Goal: Navigation & Orientation: Find specific page/section

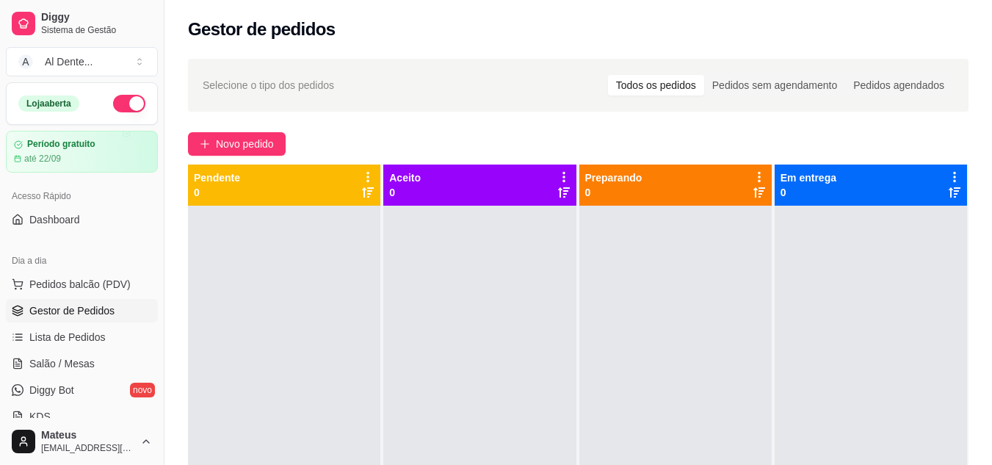
click at [694, 147] on div "Novo pedido" at bounding box center [578, 144] width 781 height 24
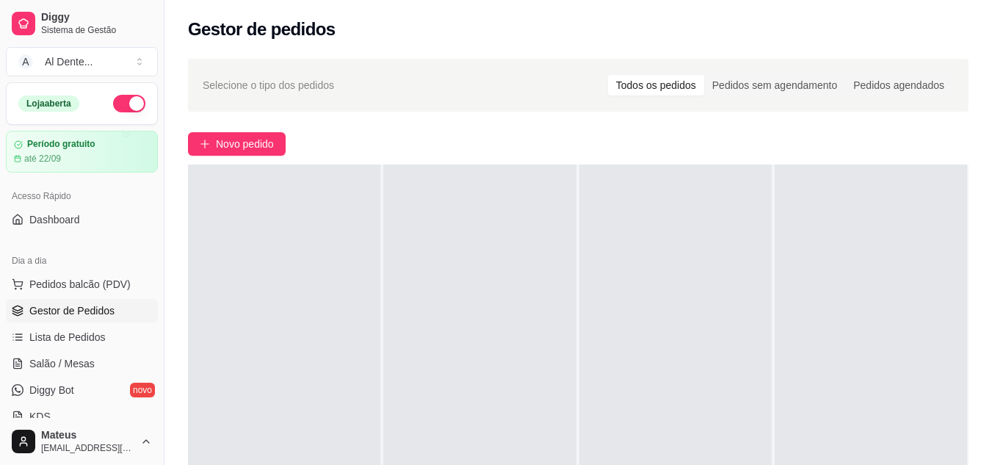
click at [152, 193] on div "Acesso Rápido Dashboard" at bounding box center [82, 207] width 164 height 59
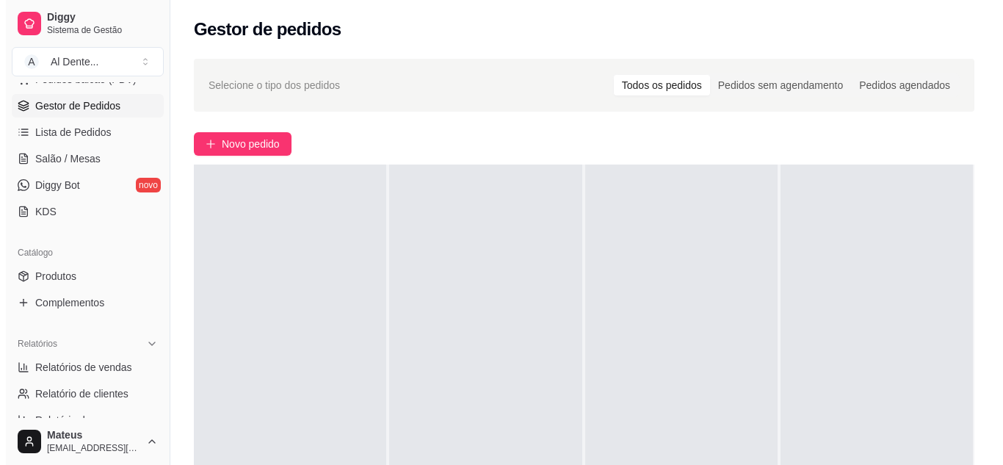
scroll to position [294, 0]
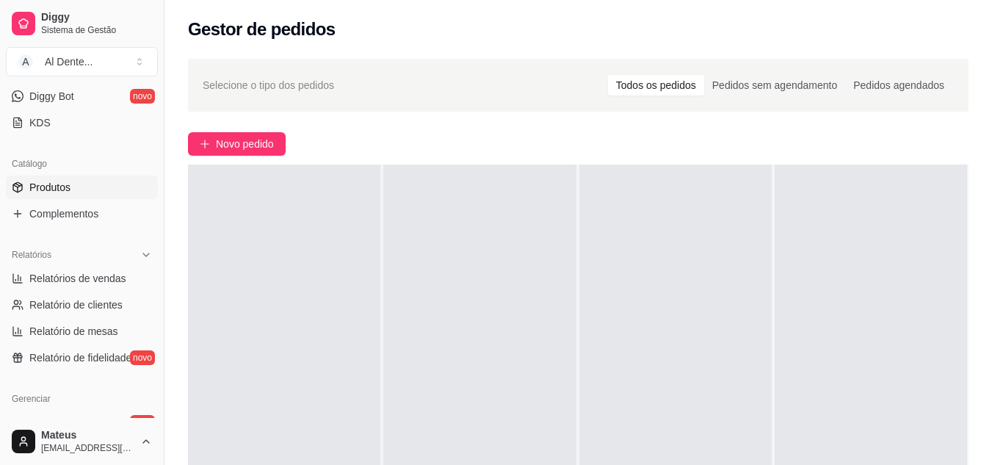
click at [100, 189] on link "Produtos" at bounding box center [82, 188] width 152 height 24
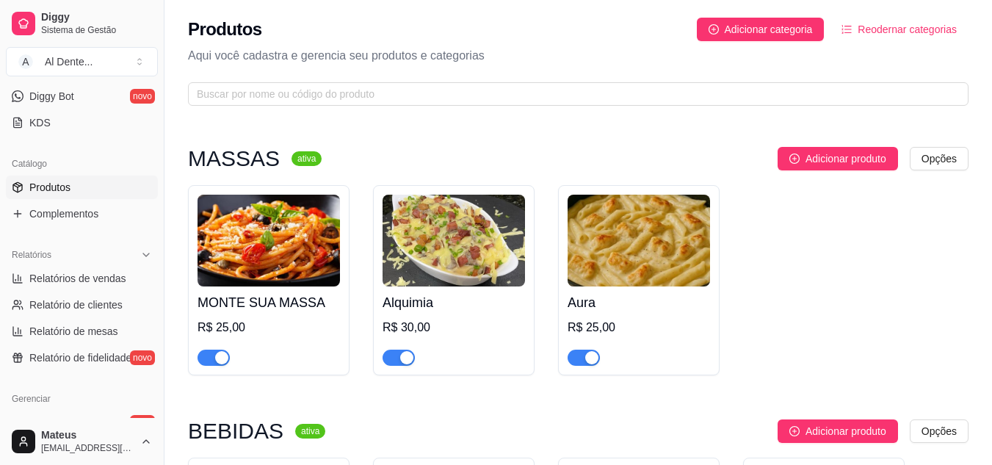
click at [209, 236] on img at bounding box center [269, 241] width 142 height 92
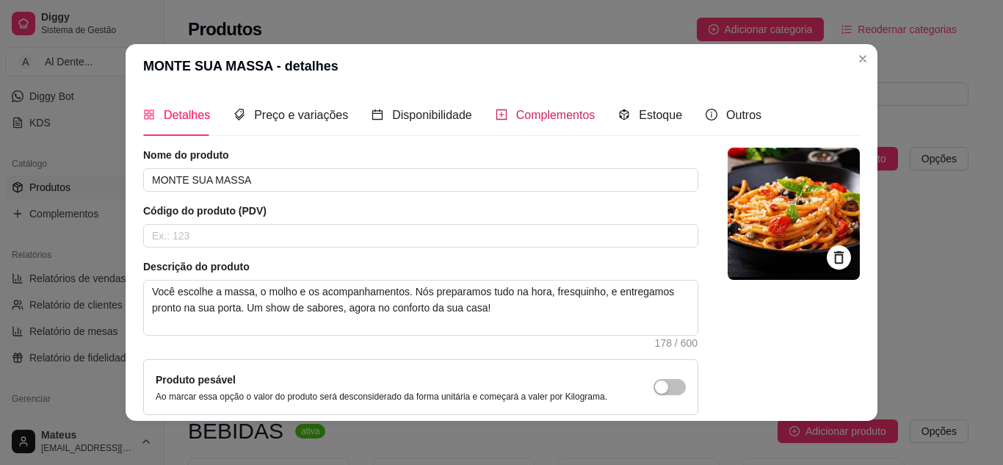
click at [501, 120] on div "Complementos" at bounding box center [546, 115] width 100 height 18
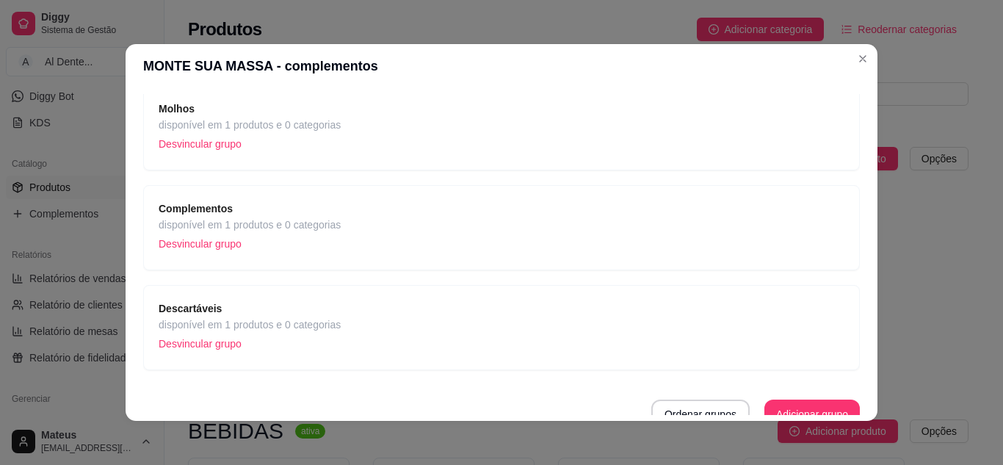
scroll to position [220, 0]
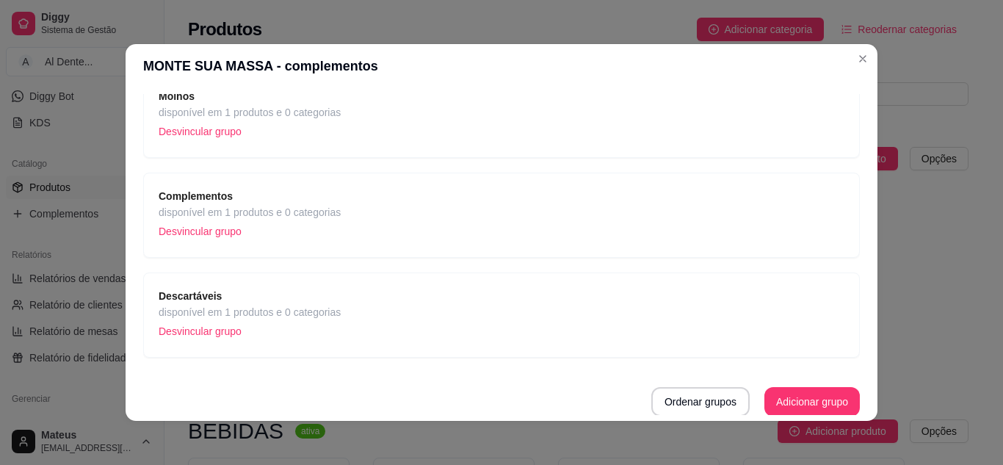
click at [413, 222] on div "Complementos disponível em 1 produtos e 0 categorias Desvincular grupo" at bounding box center [502, 215] width 686 height 54
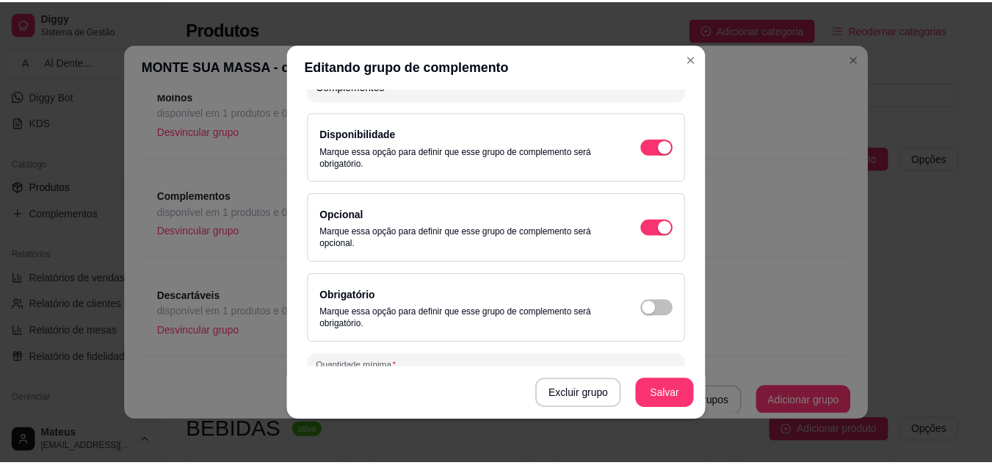
scroll to position [0, 0]
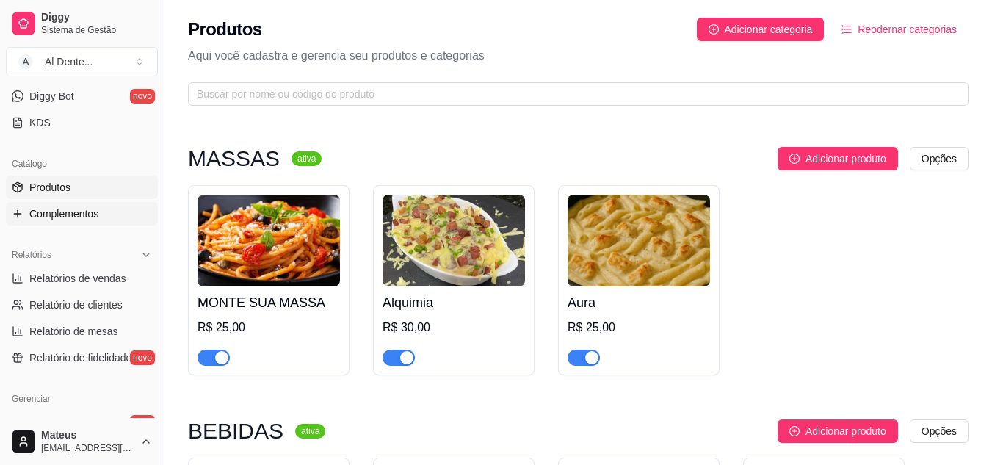
click at [100, 211] on link "Complementos" at bounding box center [82, 214] width 152 height 24
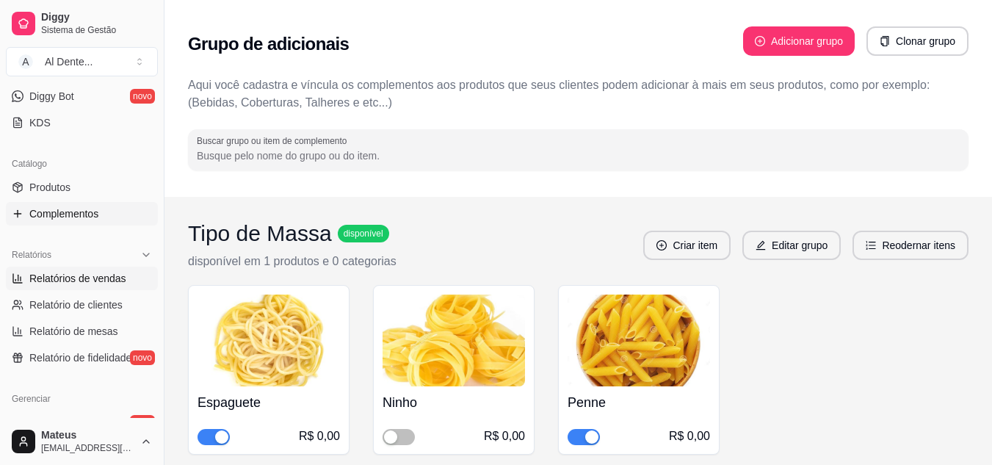
click at [77, 270] on link "Relatórios de vendas" at bounding box center [82, 279] width 152 height 24
select select "ALL"
select select "0"
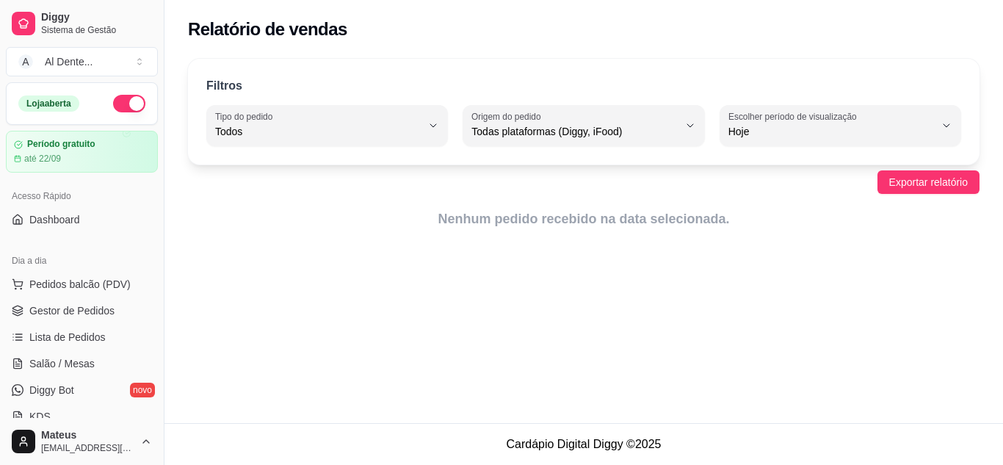
click at [91, 297] on ul "Pedidos balcão (PDV) Gestor de Pedidos Lista de Pedidos Salão / Mesas Diggy Bot…" at bounding box center [82, 350] width 152 height 156
click at [91, 308] on span "Gestor de Pedidos" at bounding box center [71, 310] width 85 height 15
